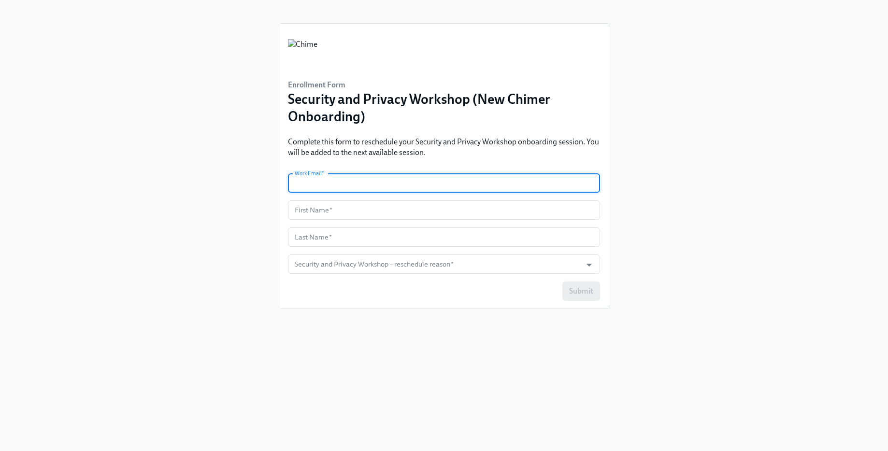
click at [372, 177] on input "text" at bounding box center [444, 182] width 312 height 19
type input "[PERSON_NAME][EMAIL_ADDRESS][PERSON_NAME][DOMAIN_NAME]"
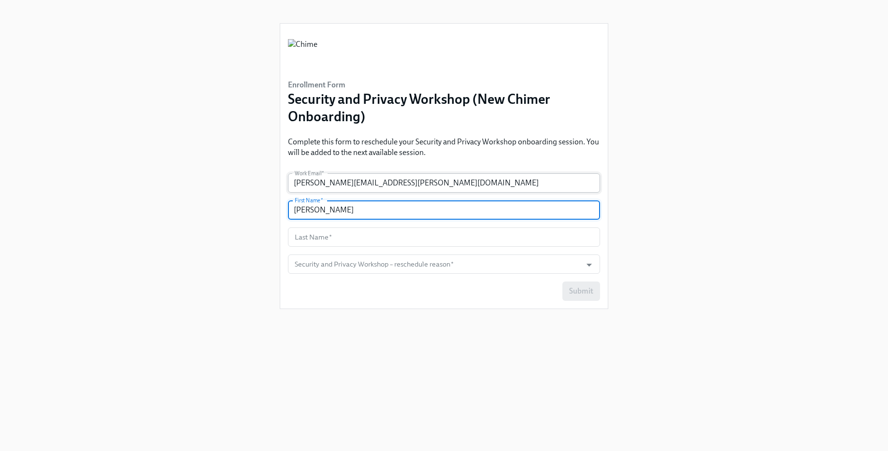
type input "[PERSON_NAME]"
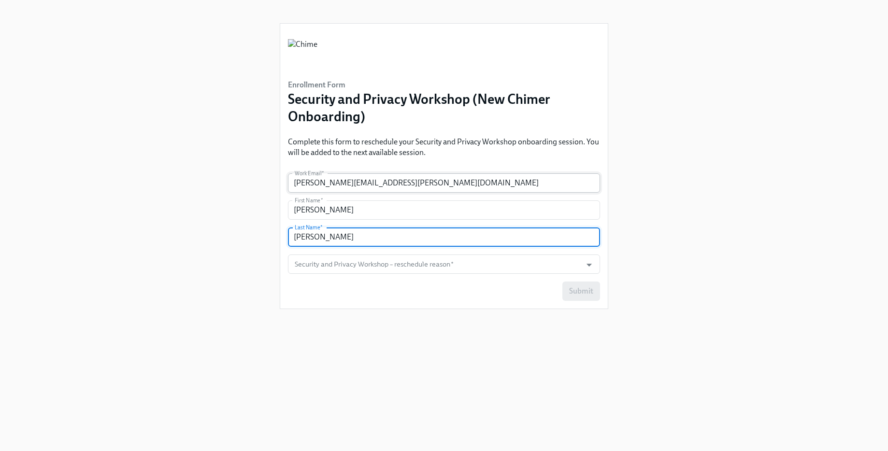
type input "[PERSON_NAME]"
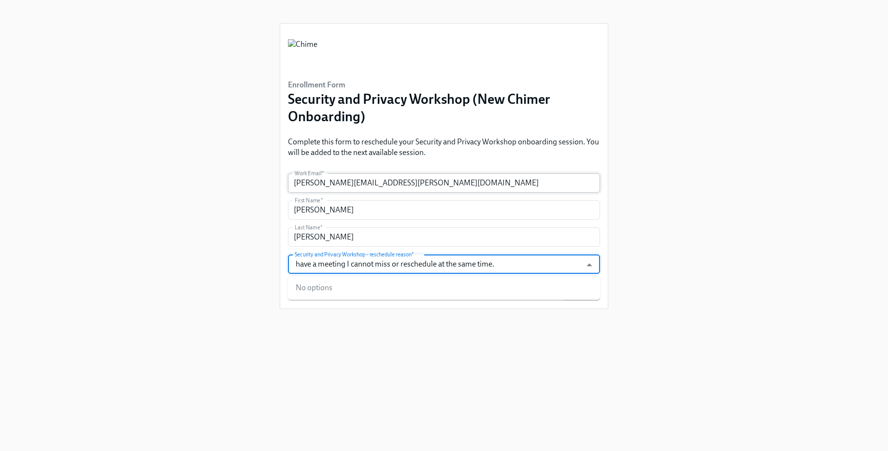
type input "have a meeting I cannot miss or reschedule at the same time."
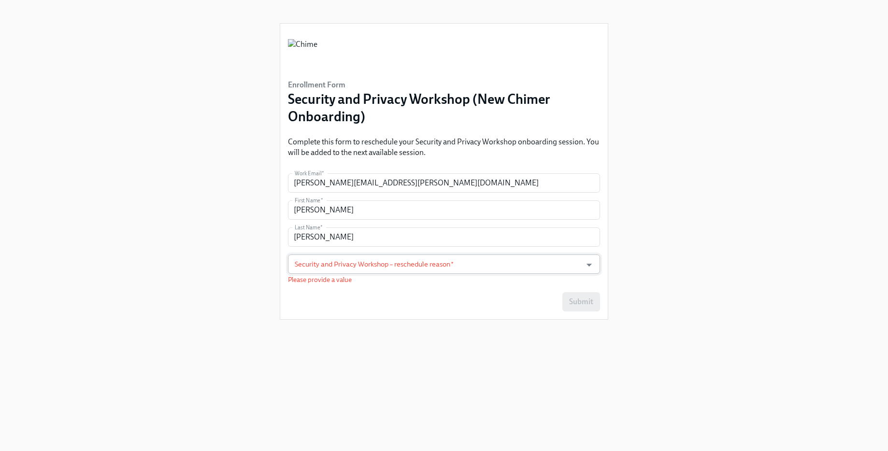
click at [404, 271] on input "Security and Privacy Workshop – reschedule reason   *" at bounding box center [435, 264] width 284 height 19
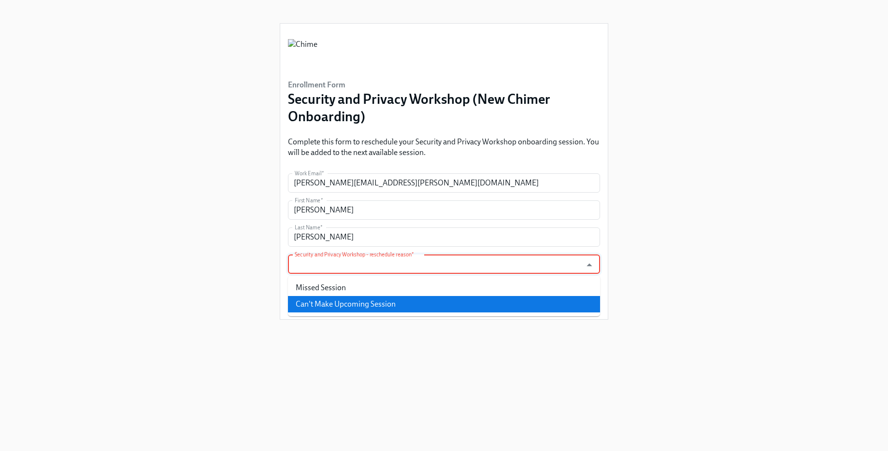
click at [401, 303] on li "Can't Make Upcoming Session" at bounding box center [444, 304] width 312 height 16
type input "Can't Make Upcoming Session"
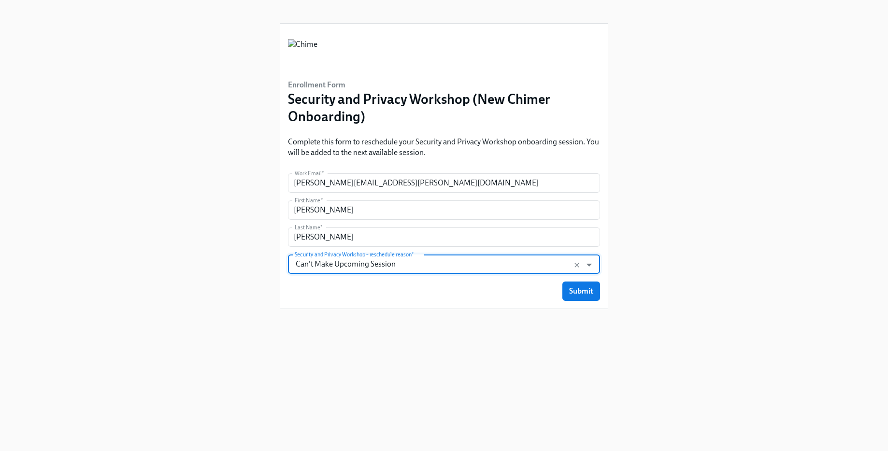
click at [582, 287] on span "Submit" at bounding box center [581, 292] width 24 height 10
